Goal: Task Accomplishment & Management: Complete application form

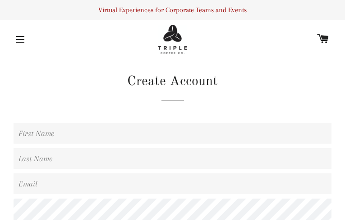
type input "EOHNTuXYuBLS"
type input "JgboTaRbaXX"
type input "evovebex625@gmail.com"
